Goal: Task Accomplishment & Management: Manage account settings

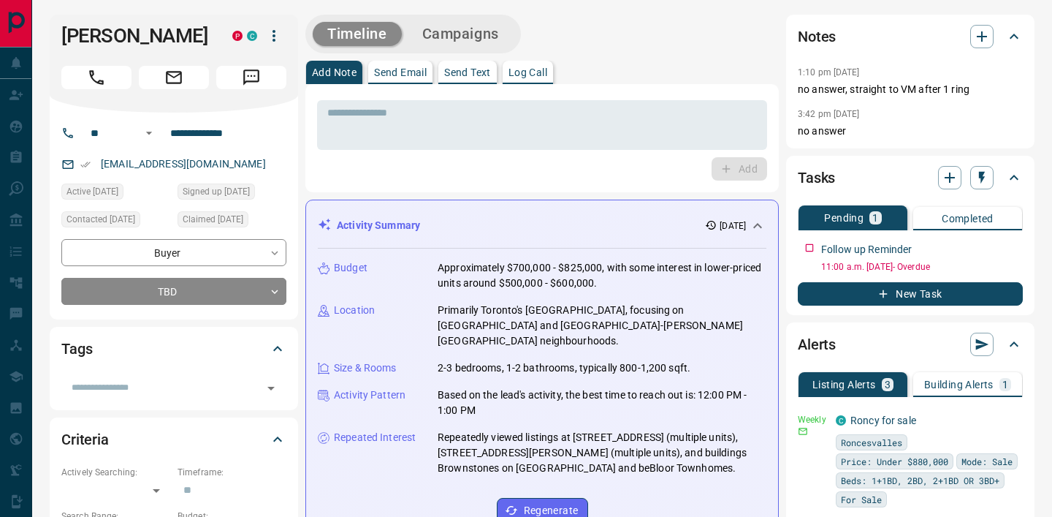
click at [296, 172] on div "**********" at bounding box center [174, 216] width 248 height 207
click at [201, 129] on input "**********" at bounding box center [221, 132] width 114 height 23
click at [414, 118] on textarea at bounding box center [542, 125] width 430 height 37
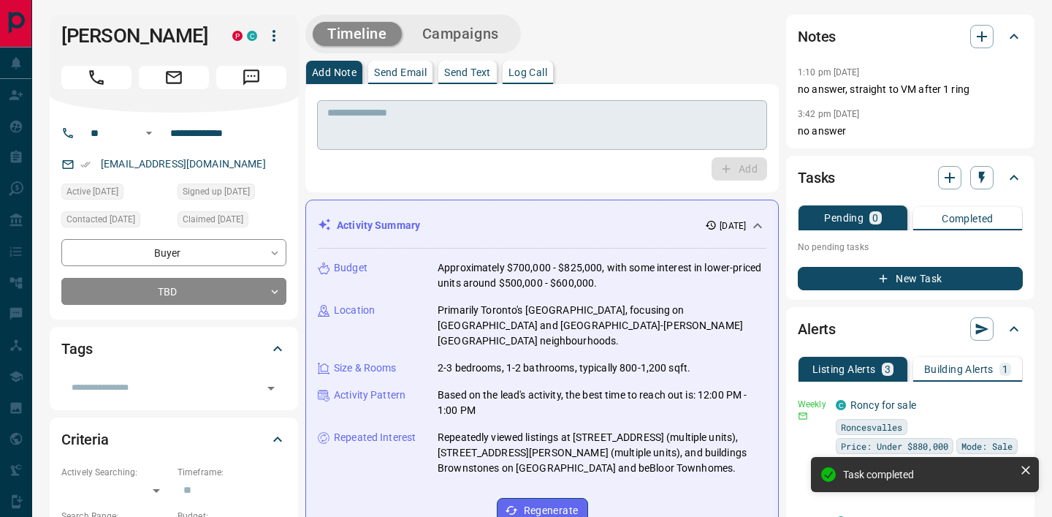
click at [504, 118] on textarea at bounding box center [542, 125] width 430 height 37
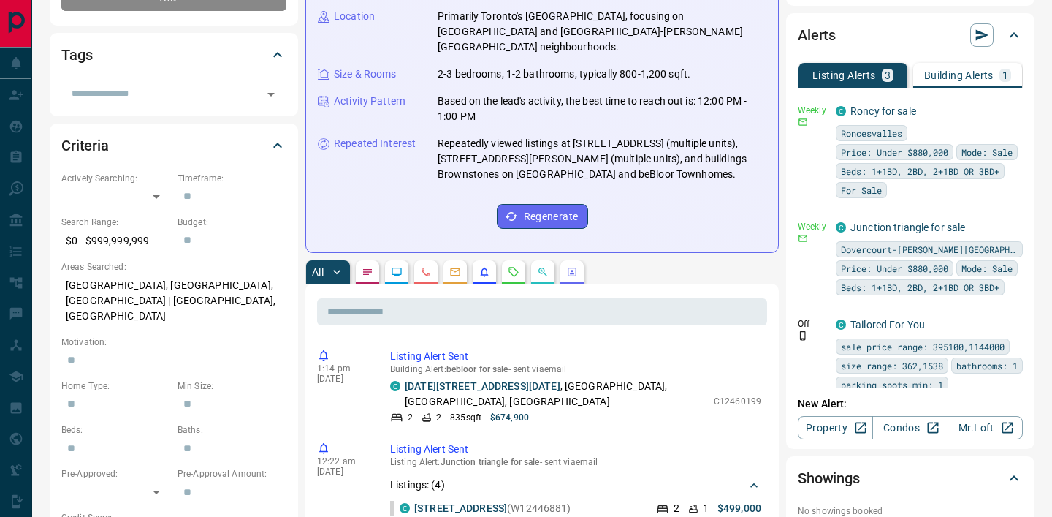
scroll to position [290, 0]
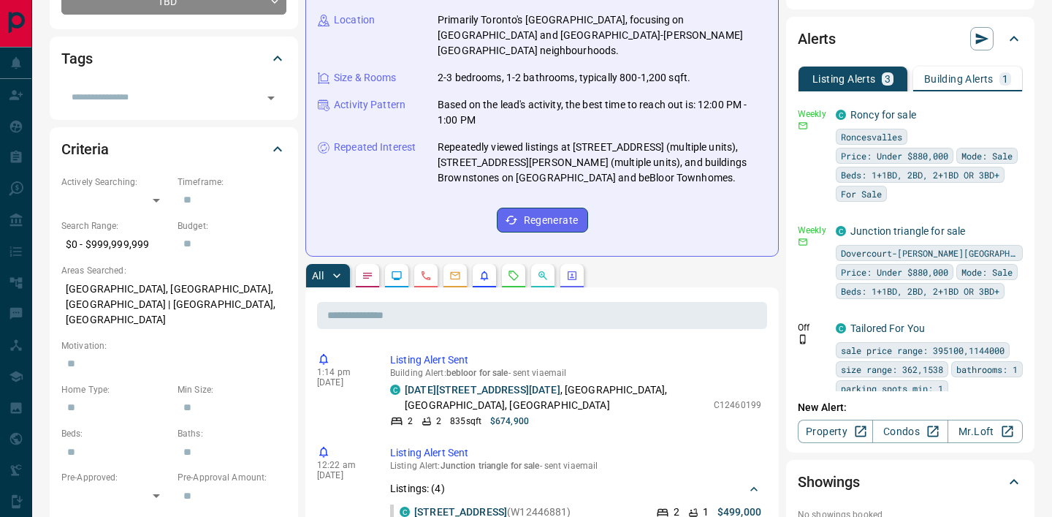
click at [955, 77] on p "Building Alerts" at bounding box center [958, 79] width 69 height 10
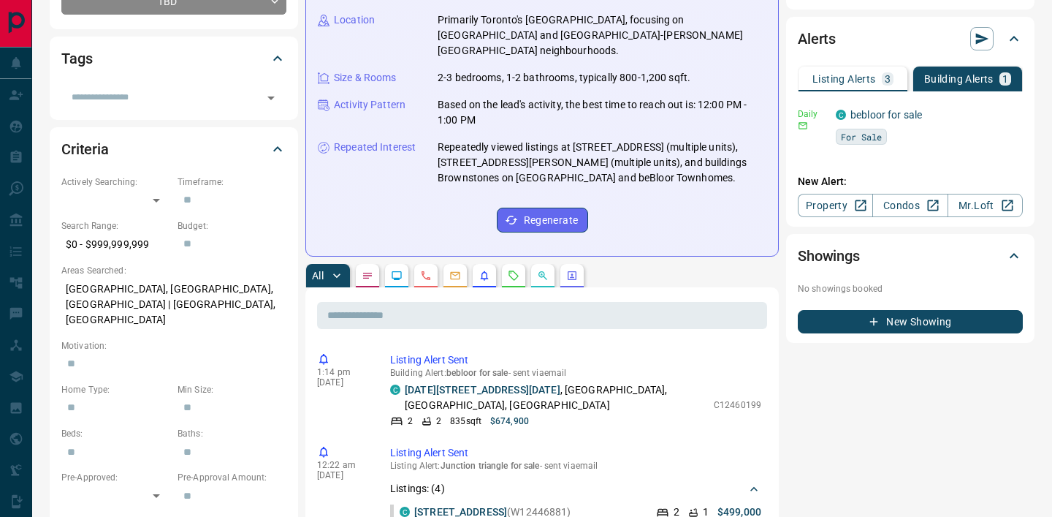
click at [870, 82] on p "Listing Alerts" at bounding box center [845, 79] width 64 height 10
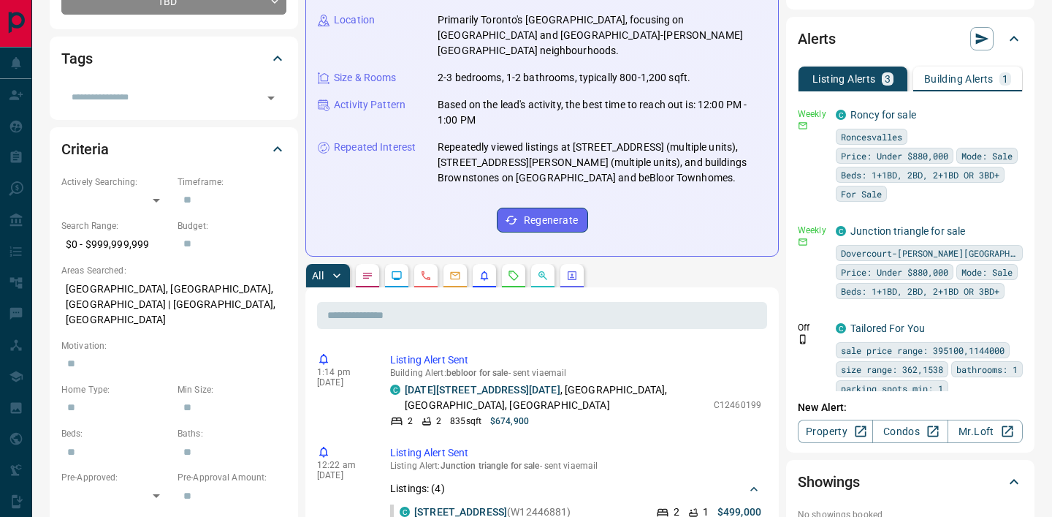
scroll to position [0, 0]
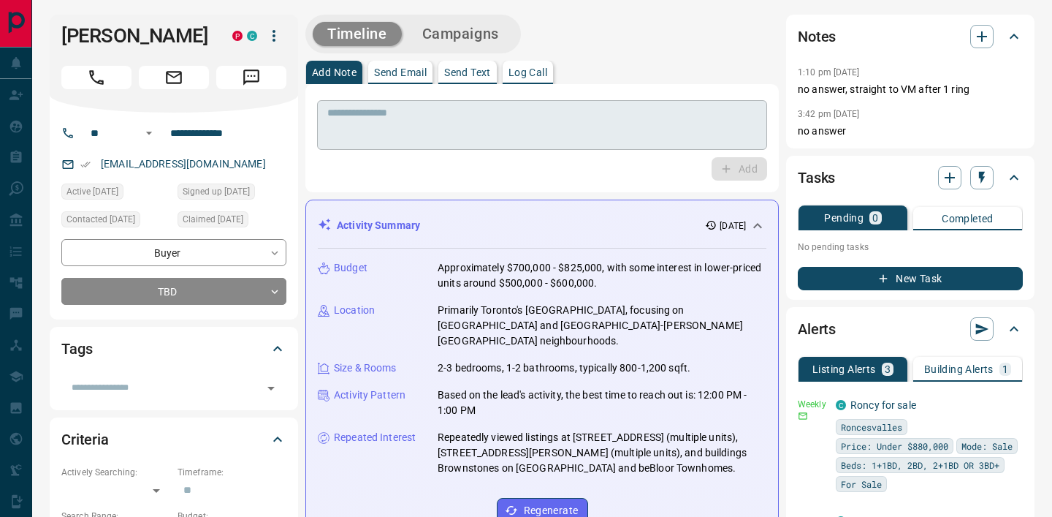
click at [416, 120] on textarea at bounding box center [542, 125] width 430 height 37
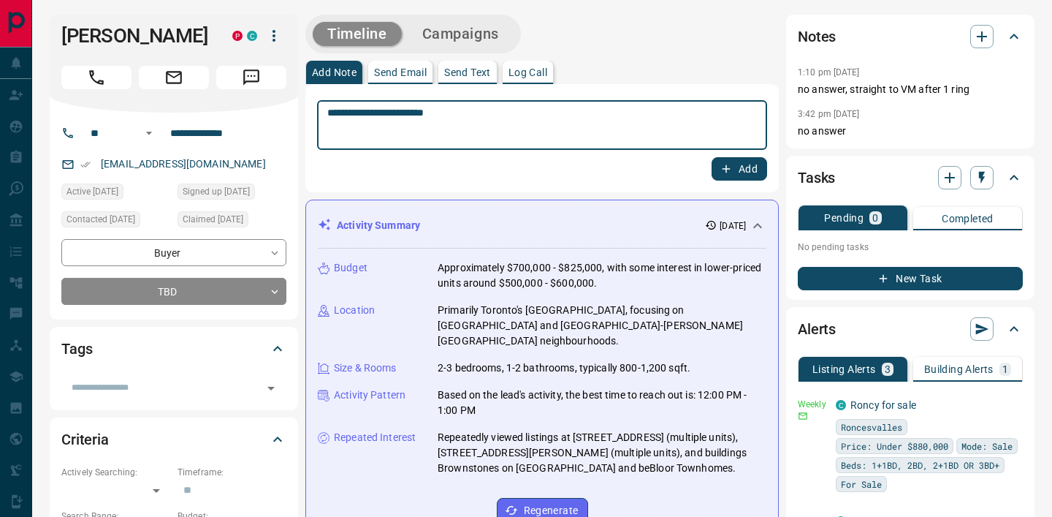
type textarea "**********"
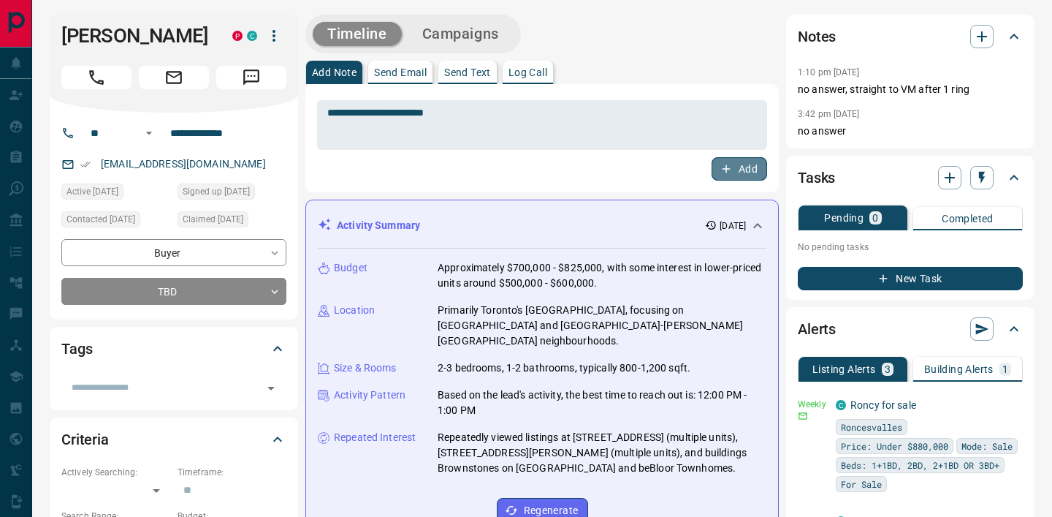
click at [721, 169] on icon "button" at bounding box center [726, 168] width 13 height 13
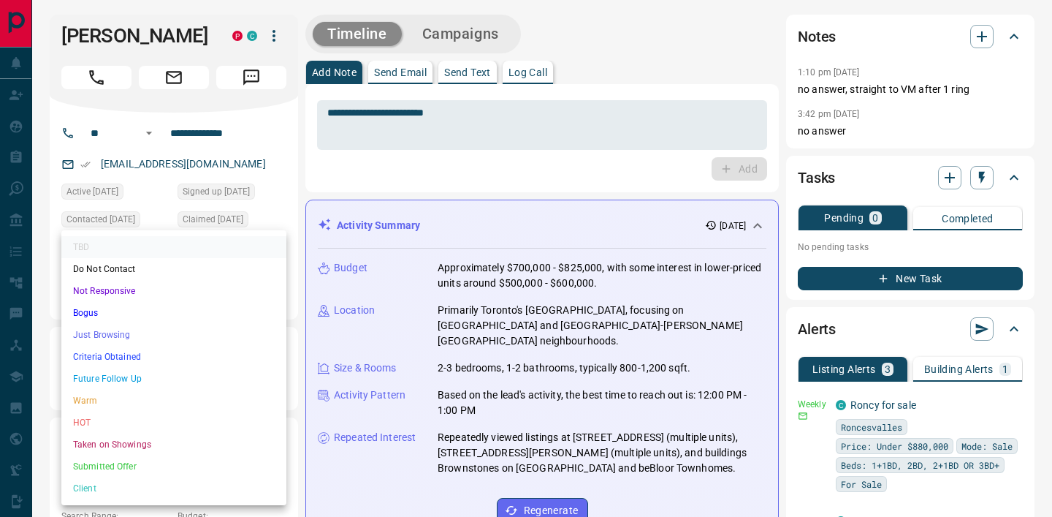
click at [118, 294] on li "Not Responsive" at bounding box center [173, 291] width 225 height 22
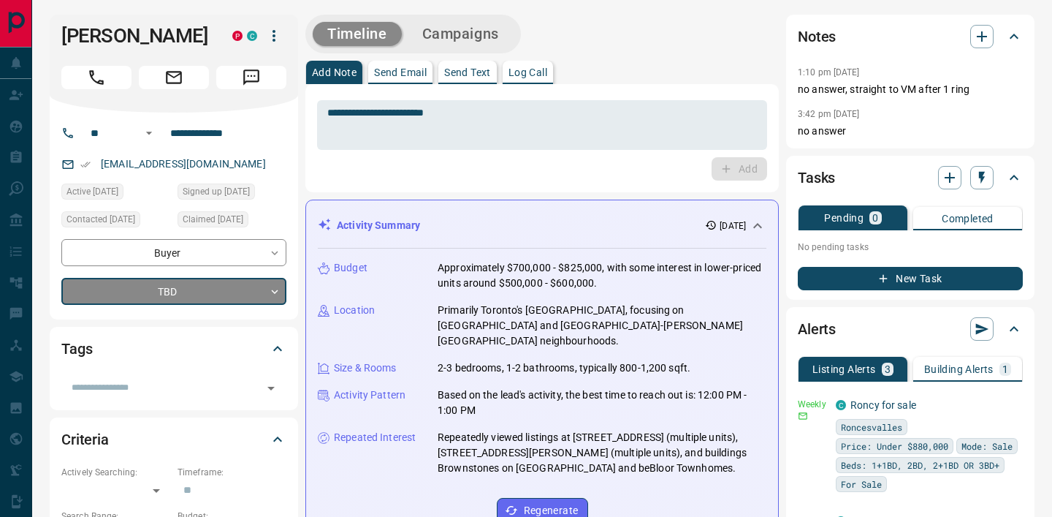
type input "*"
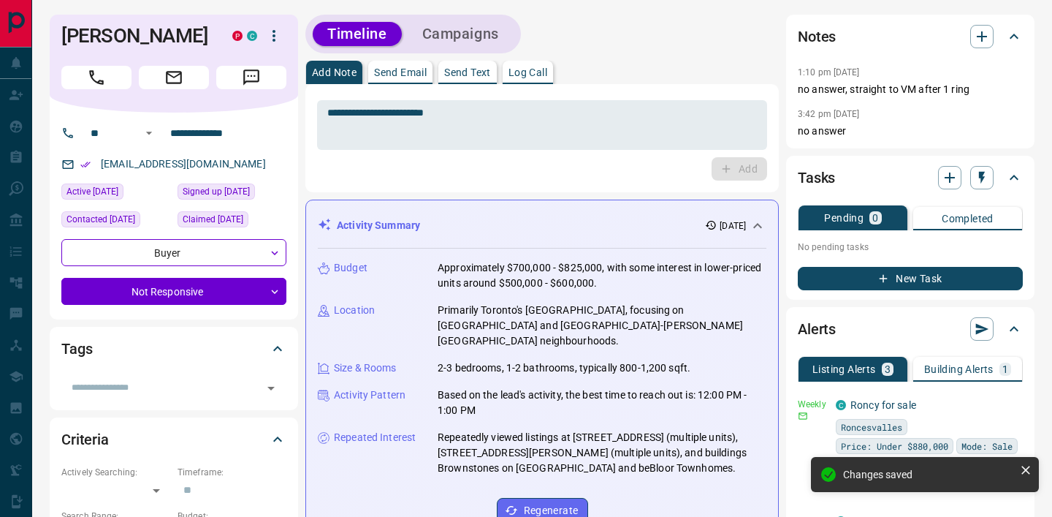
click at [446, 39] on button "Campaigns" at bounding box center [461, 34] width 106 height 24
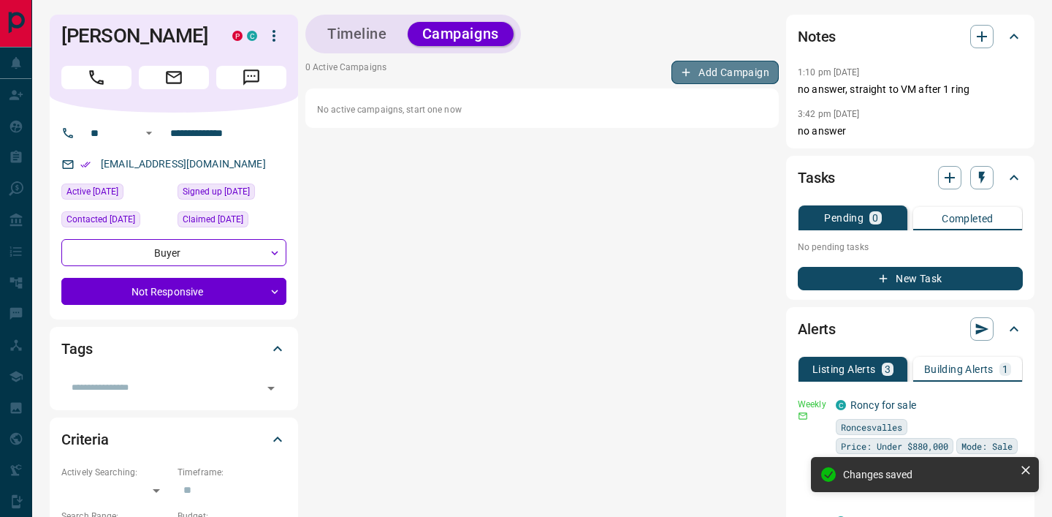
click at [719, 68] on button "Add Campaign" at bounding box center [725, 72] width 107 height 23
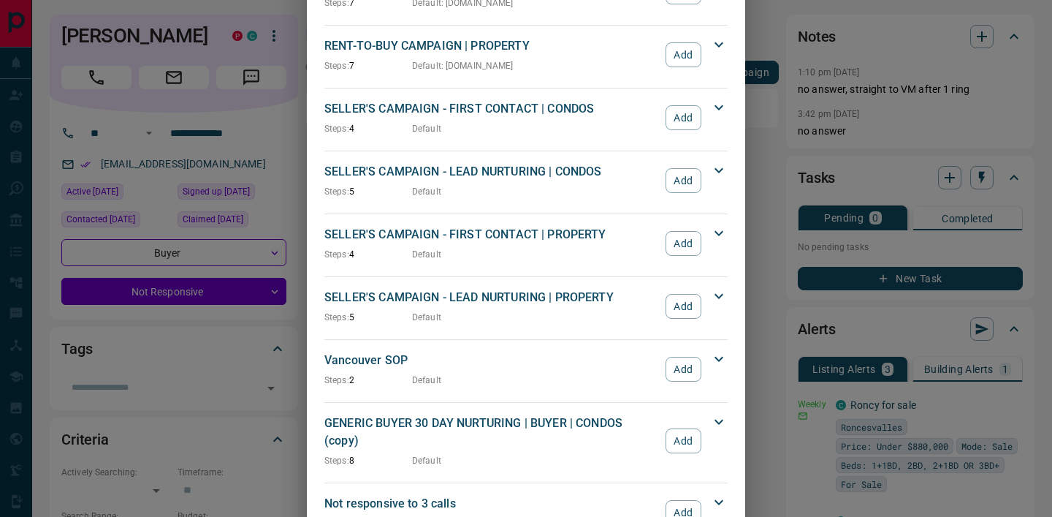
scroll to position [1390, 0]
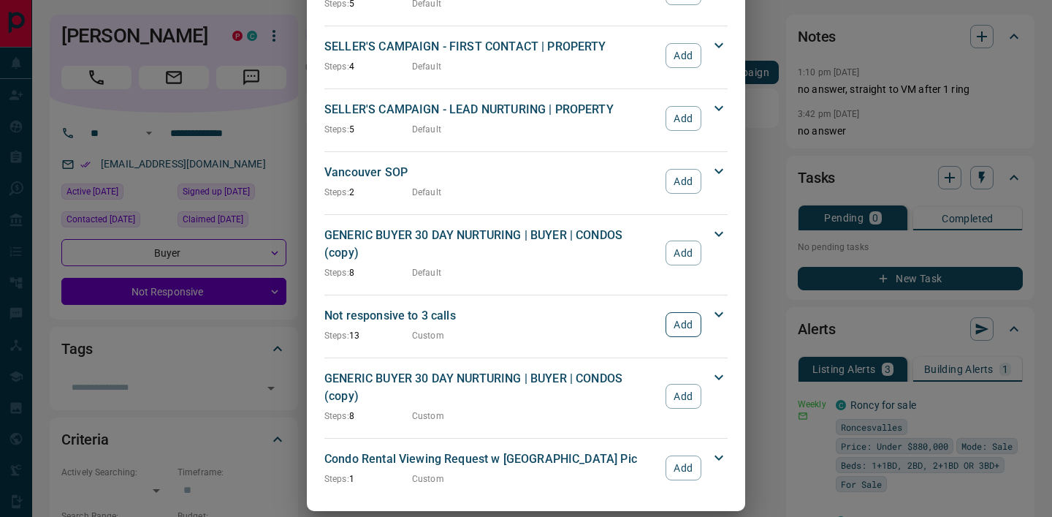
click at [680, 312] on button "Add" at bounding box center [684, 324] width 36 height 25
